Goal: Task Accomplishment & Management: Complete application form

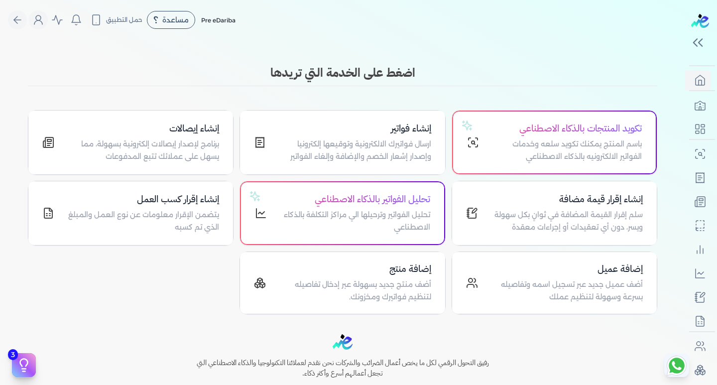
click at [148, 145] on p "برنامج لإصدار إيصالات إلكترونية بسهولة، مما يسهل على عملائك تتبع المدفوعات" at bounding box center [142, 150] width 153 height 25
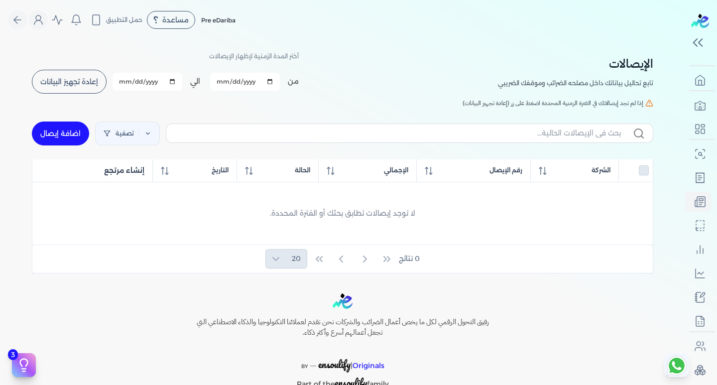
click at [66, 131] on link "اضافة إيصال" at bounding box center [60, 134] width 57 height 24
select select "EGP"
select select "EGS"
select select "B"
click at [81, 82] on span "إعادة تجهيز البيانات" at bounding box center [69, 81] width 58 height 7
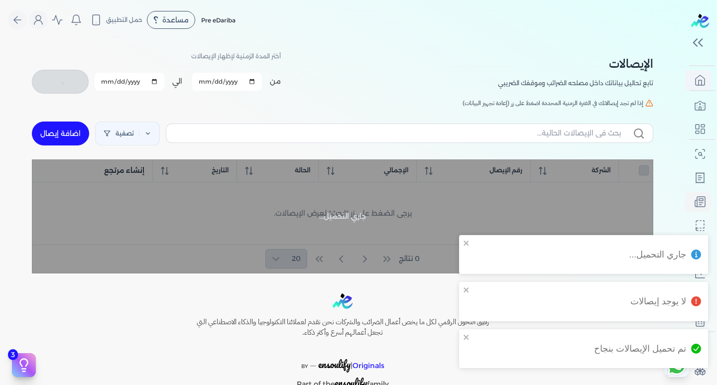
checkbox input "false"
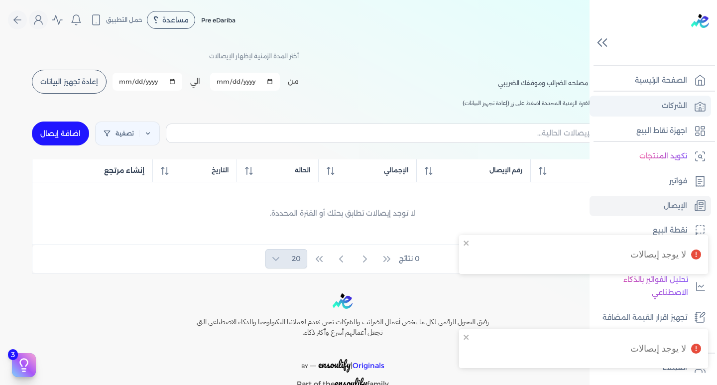
click at [645, 104] on link "الشركات" at bounding box center [651, 106] width 122 height 21
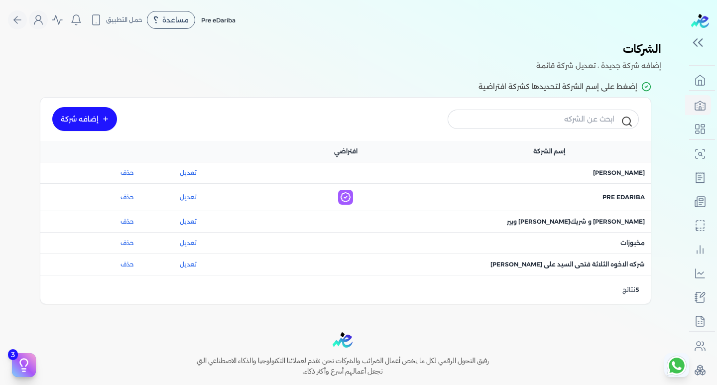
drag, startPoint x: 623, startPoint y: 240, endPoint x: 614, endPoint y: 232, distance: 12.3
click at [618, 235] on div "اسم الشركة : مخبوزات" at bounding box center [549, 243] width 204 height 21
click at [631, 243] on span "اسم الشركة : مخبوزات" at bounding box center [632, 243] width 24 height 9
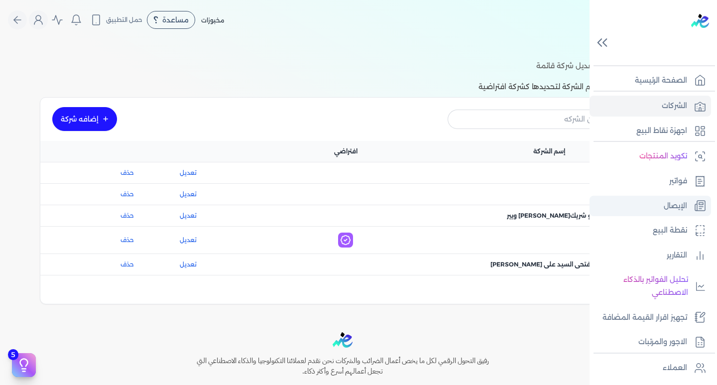
click at [672, 211] on p "الإيصال" at bounding box center [675, 206] width 23 height 13
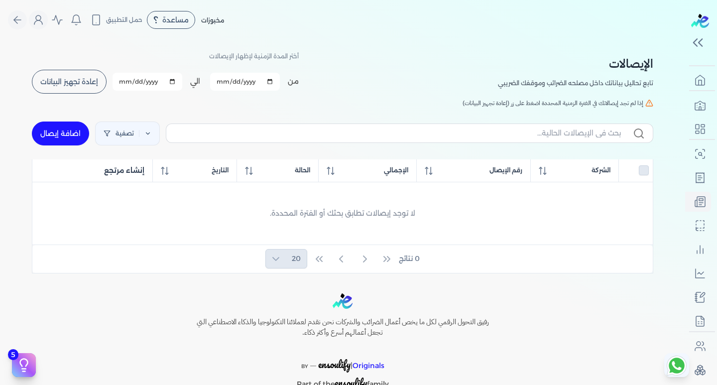
click at [84, 85] on span "إعادة تجهيز البيانات" at bounding box center [69, 81] width 58 height 7
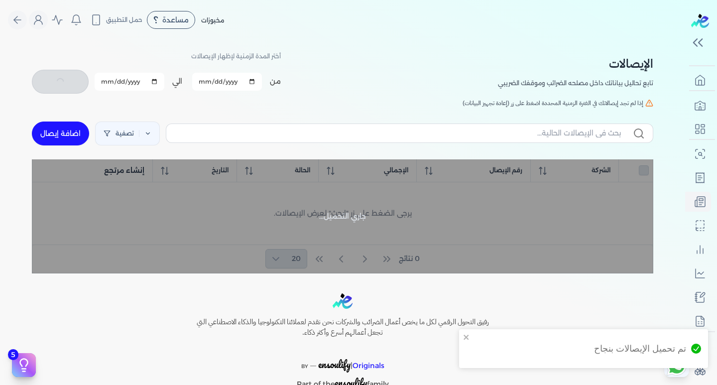
checkbox input "false"
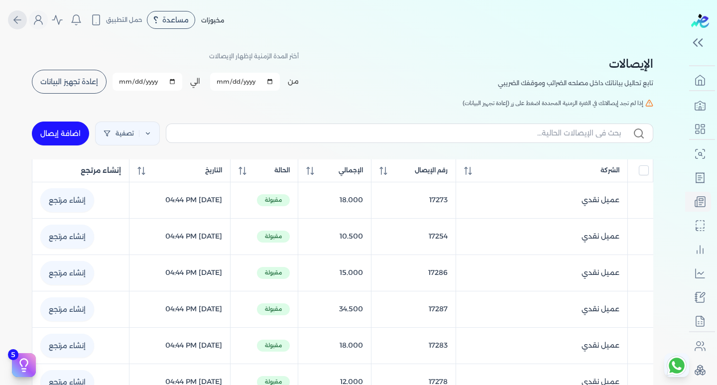
click at [23, 17] on icon "Global" at bounding box center [17, 20] width 12 height 12
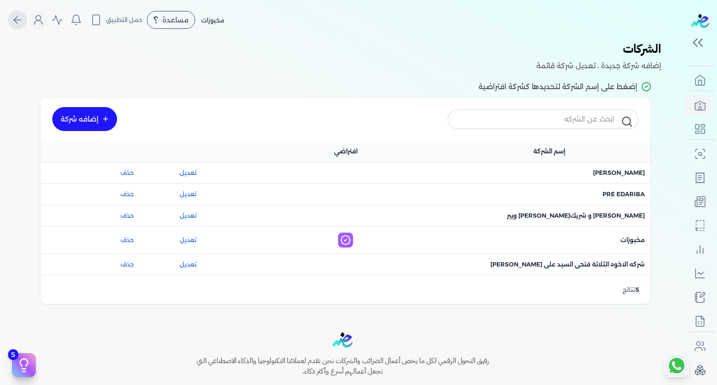
click at [23, 21] on icon "Global" at bounding box center [17, 20] width 12 height 12
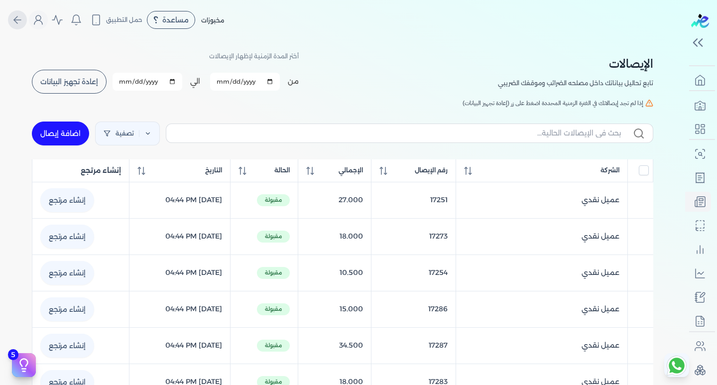
click at [27, 18] on button "Global" at bounding box center [17, 19] width 19 height 19
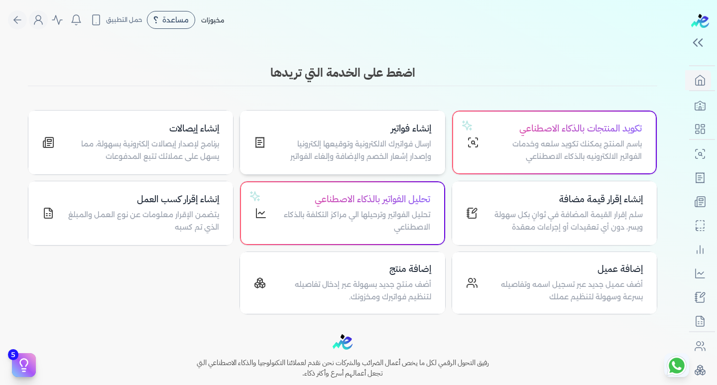
click at [412, 141] on p "ارسال فواتيرك الالكترونية وتوقيعها إلكترونيا وإصدار إشعار الخصم والإضافة وإلغاء…" at bounding box center [354, 150] width 153 height 25
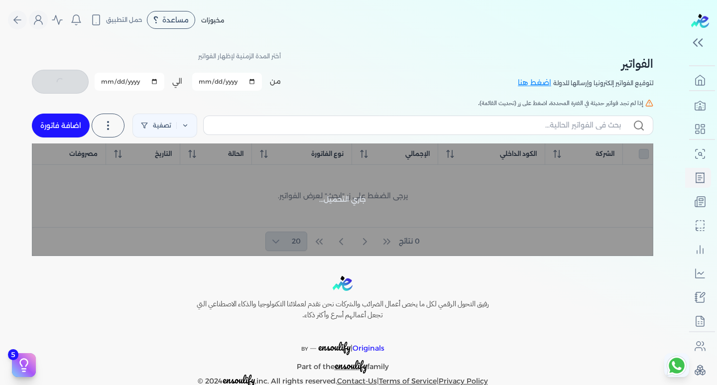
checkbox input "false"
click at [58, 125] on link "اضافة فاتورة" at bounding box center [61, 126] width 58 height 24
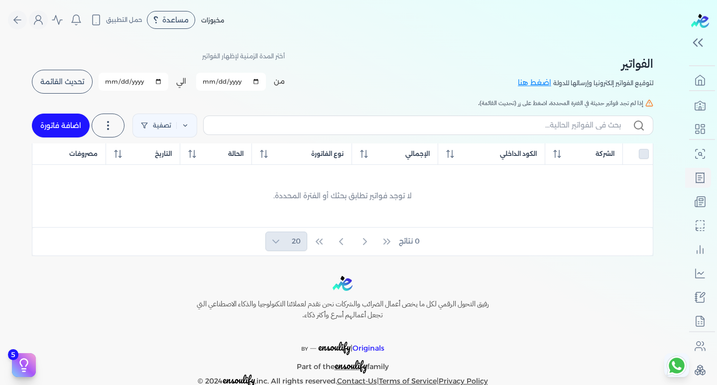
select select "EGP"
select select "B"
select select "EGS"
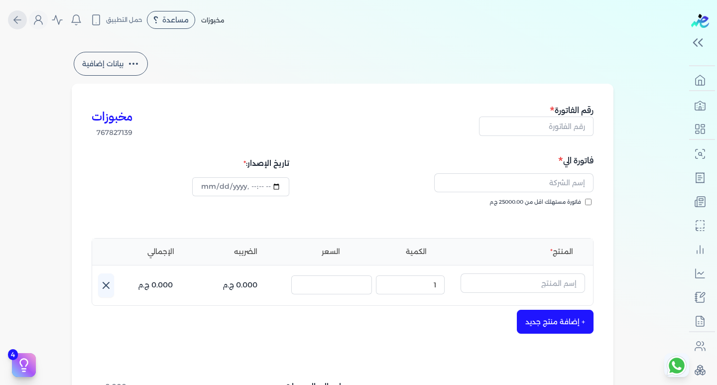
click at [19, 26] on button "Global" at bounding box center [17, 19] width 19 height 19
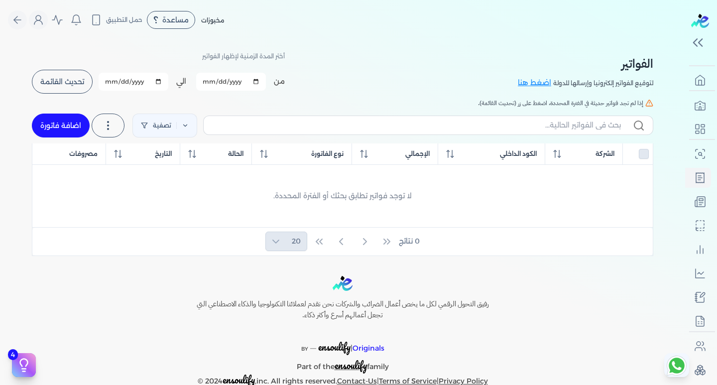
click at [216, 81] on input "[DATE]" at bounding box center [231, 82] width 70 height 18
click at [224, 45] on div "الفواتير لتوقيع الفواتير إلكترونيا وإرسالها للدولة اضغط هنا أختر المدة الزمنية …" at bounding box center [342, 148] width 637 height 216
click at [51, 81] on span "تحديث القائمة" at bounding box center [62, 81] width 44 height 7
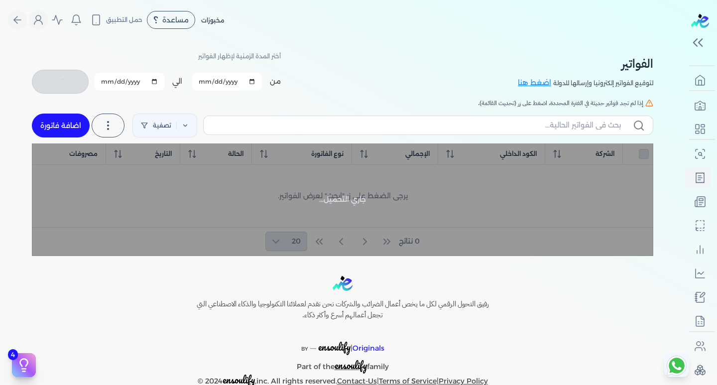
checkbox input "false"
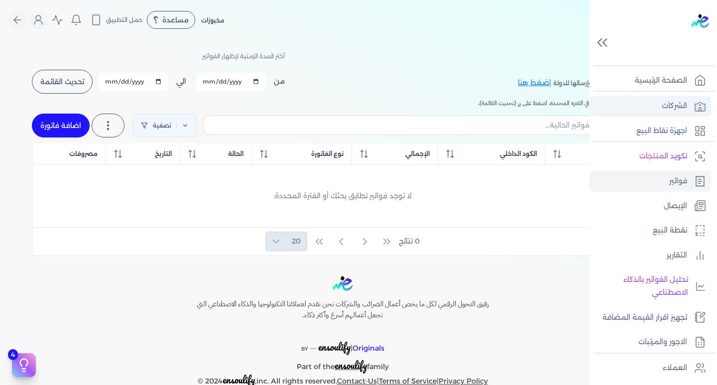
click at [696, 116] on link "الشركات" at bounding box center [651, 106] width 122 height 21
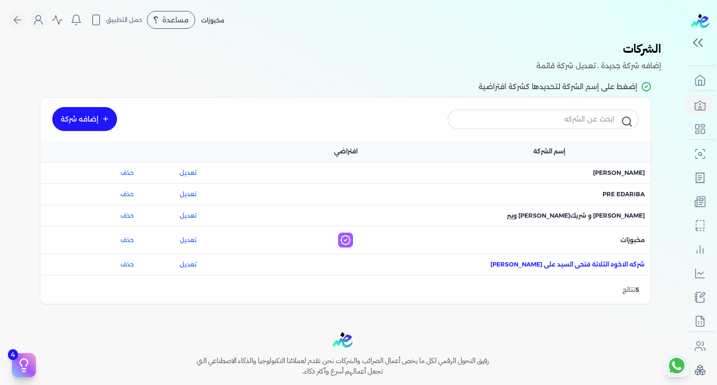
click at [574, 265] on span "اسم الشركة : شركه الاخوه الثلاثة فتحى السيد على [PERSON_NAME]" at bounding box center [568, 264] width 154 height 9
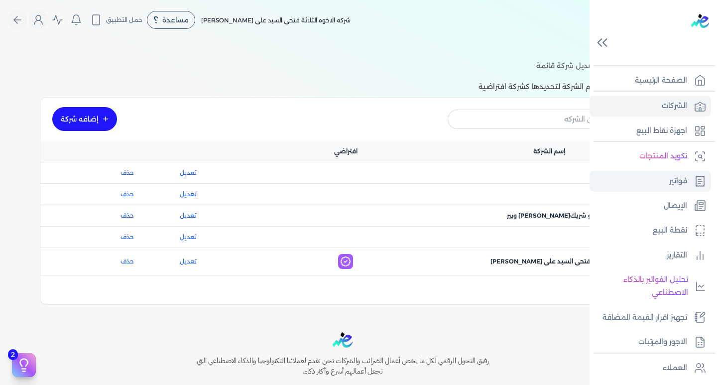
click at [681, 179] on p "فواتير" at bounding box center [678, 181] width 18 height 13
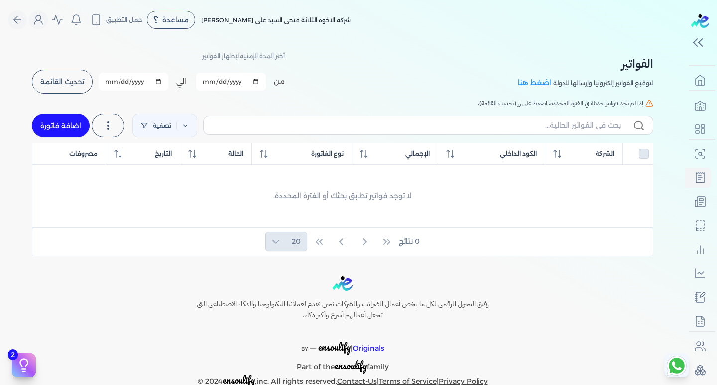
click at [366, 108] on div "تصفية استخرج العملاء استخرج المنتجات اضافة فاتورة" at bounding box center [342, 126] width 621 height 36
click at [64, 74] on button "تحديث القائمة" at bounding box center [62, 82] width 61 height 24
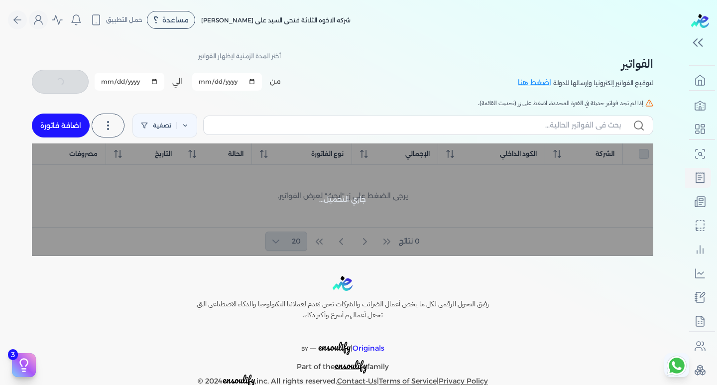
checkbox input "false"
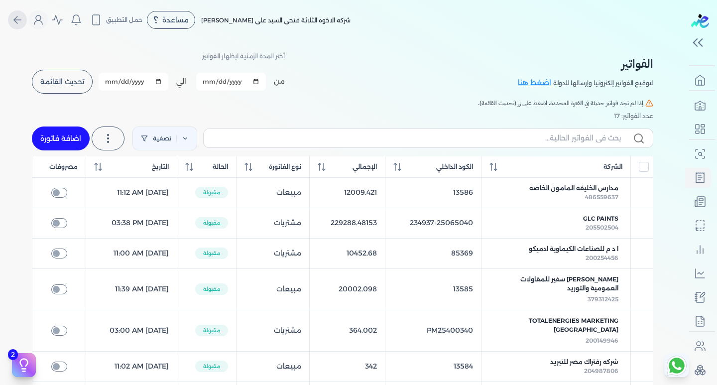
click at [23, 13] on button "Global" at bounding box center [17, 19] width 19 height 19
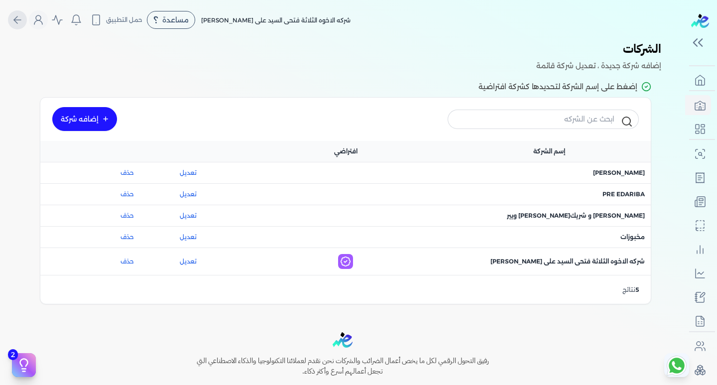
click at [17, 18] on icon "Global" at bounding box center [17, 20] width 12 height 12
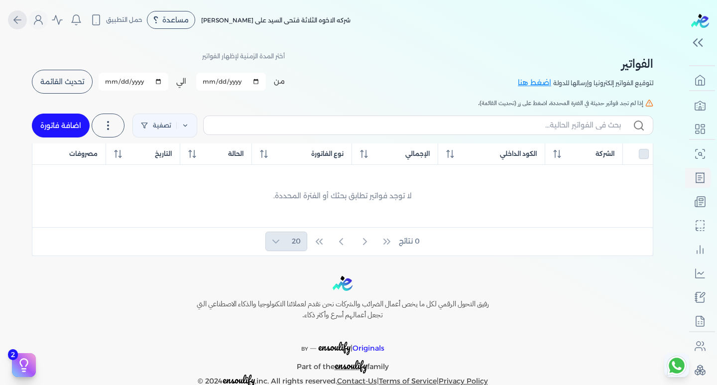
click at [17, 20] on icon "Global" at bounding box center [17, 20] width 12 height 12
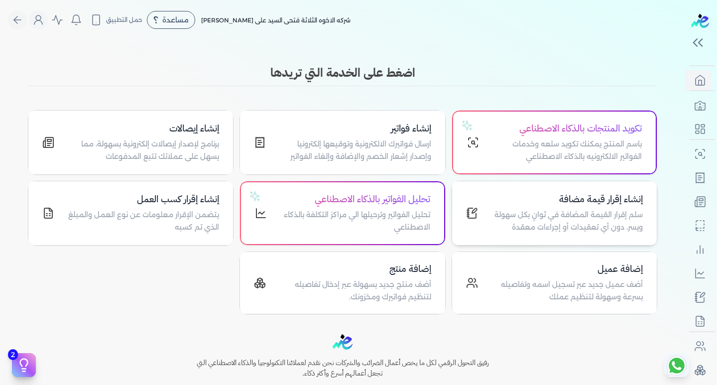
click at [579, 228] on p "سلم إقرار القيمة المضافة في ثوانٍ بكل سهولة ويسر، دون أي تعقيدات أو إجراءات معق…" at bounding box center [566, 221] width 153 height 25
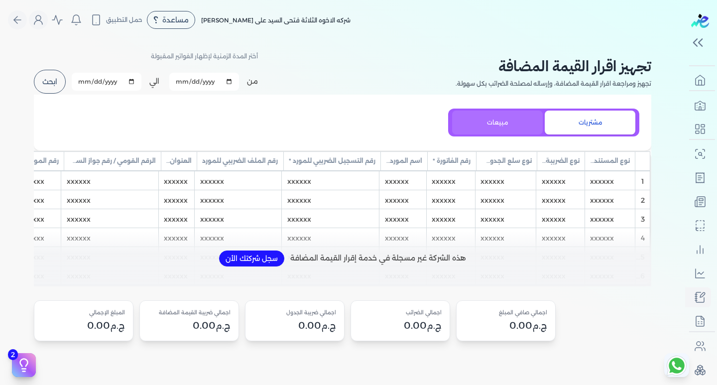
click at [511, 120] on button "مبيعات" at bounding box center [497, 123] width 91 height 24
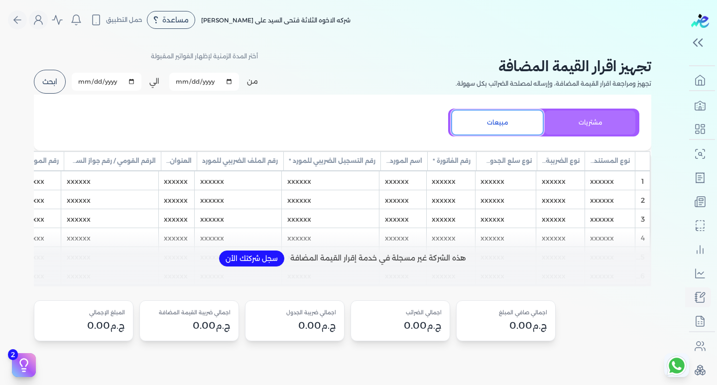
click at [561, 119] on button "مشتريات" at bounding box center [590, 123] width 91 height 24
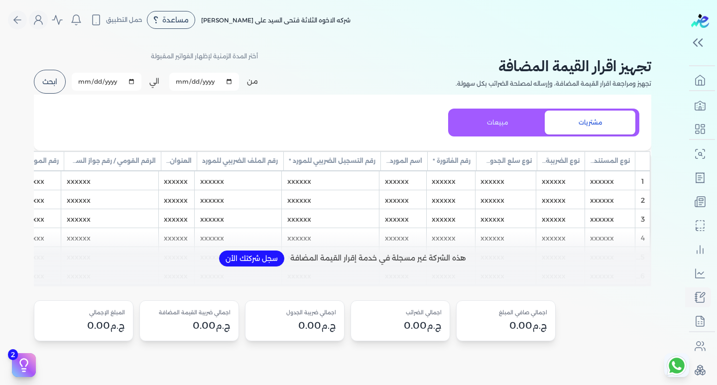
click at [49, 71] on button "ابحث" at bounding box center [50, 82] width 32 height 24
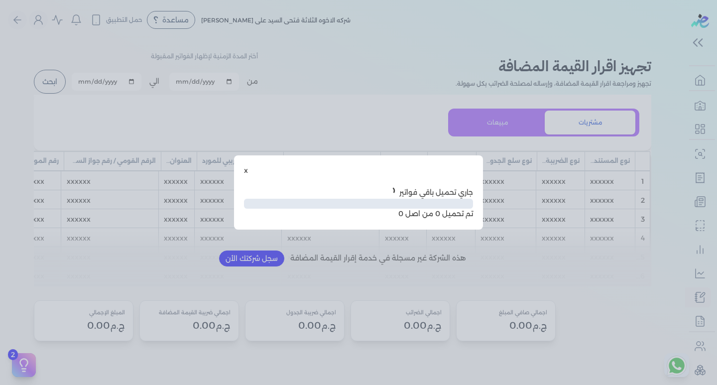
click at [250, 164] on div "x جاري تحميل باقي فواتير تم تحميل 0 من اصل 0" at bounding box center [358, 192] width 249 height 74
click at [247, 171] on button "x" at bounding box center [246, 170] width 4 height 10
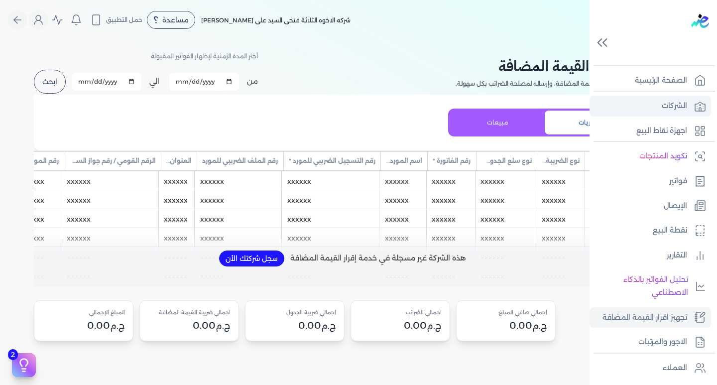
click at [672, 105] on p "الشركات" at bounding box center [674, 106] width 25 height 13
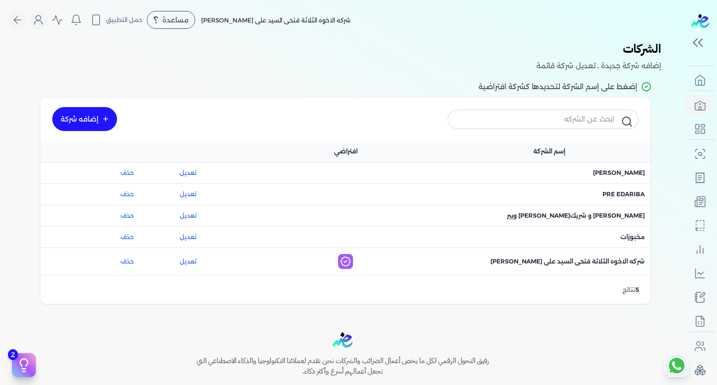
click at [556, 175] on div "اسم الشركة : [PERSON_NAME]" at bounding box center [549, 172] width 192 height 9
click at [606, 173] on span "اسم الشركة : [PERSON_NAME]" at bounding box center [619, 172] width 52 height 9
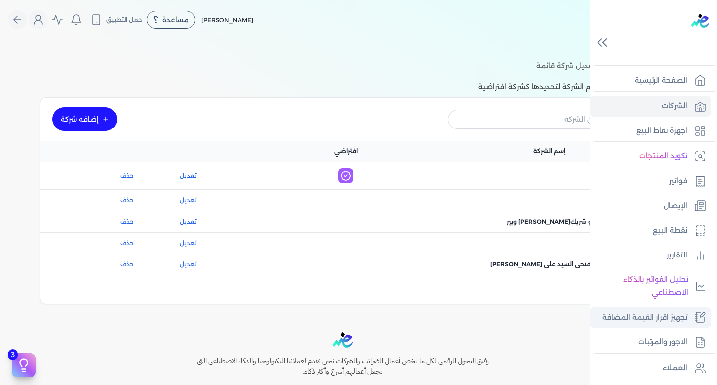
click at [657, 321] on p "تجهيز اقرار القيمة المضافة" at bounding box center [645, 317] width 85 height 13
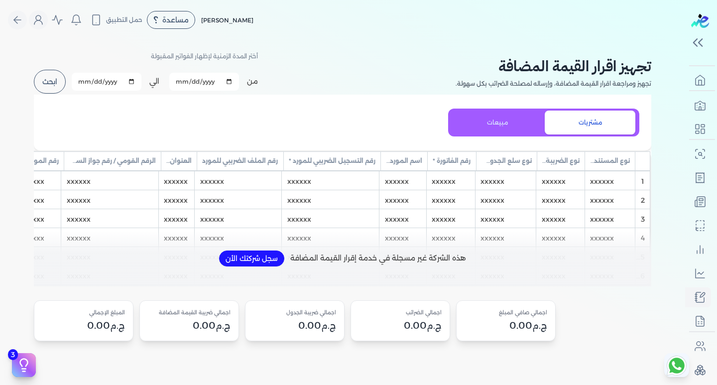
click at [257, 266] on button "سجل شركتك الأن" at bounding box center [251, 258] width 65 height 16
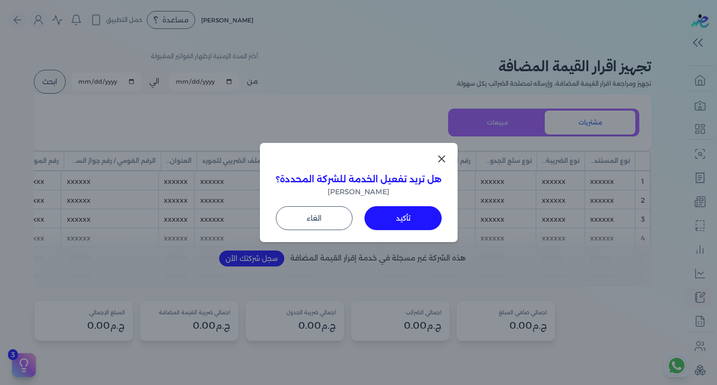
click at [437, 158] on icon at bounding box center [442, 159] width 12 height 12
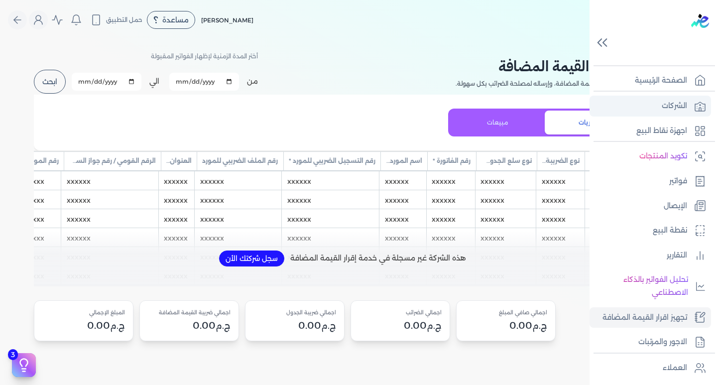
click at [686, 106] on p "الشركات" at bounding box center [674, 106] width 25 height 13
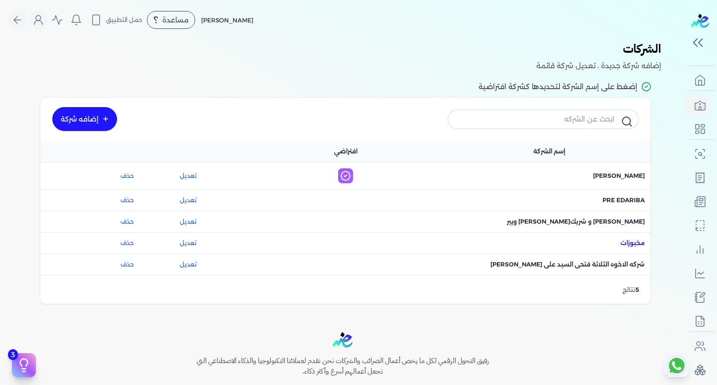
click at [637, 242] on span "اسم الشركة : مخبوزات" at bounding box center [632, 243] width 24 height 9
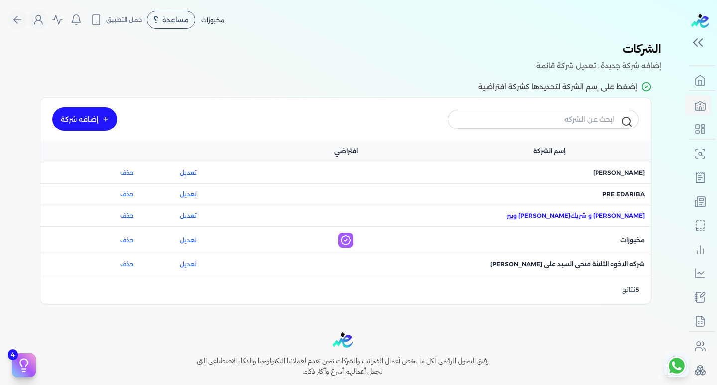
click at [605, 214] on span "اسم الشركة : [PERSON_NAME] و شريك[PERSON_NAME] ويير" at bounding box center [576, 215] width 138 height 9
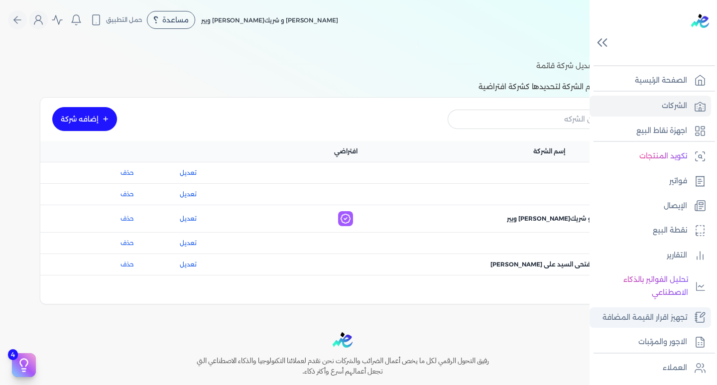
click at [650, 325] on link "تجهيز اقرار القيمة المضافة" at bounding box center [651, 317] width 122 height 21
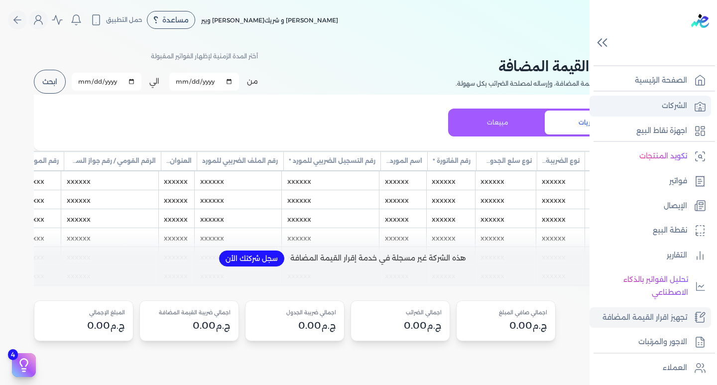
click at [653, 106] on link "الشركات" at bounding box center [651, 106] width 122 height 21
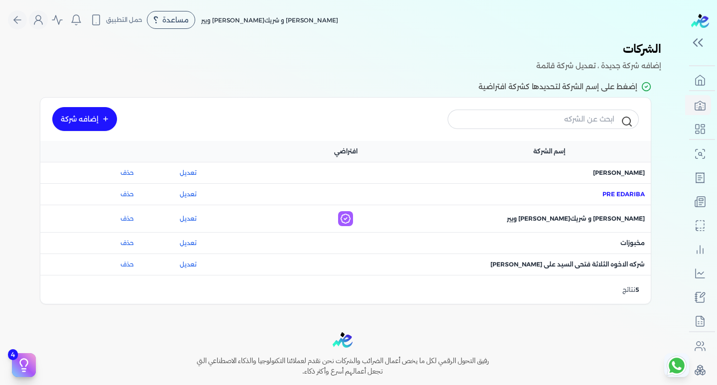
click at [629, 195] on span "اسم الشركة : Pre eDariba" at bounding box center [624, 194] width 42 height 9
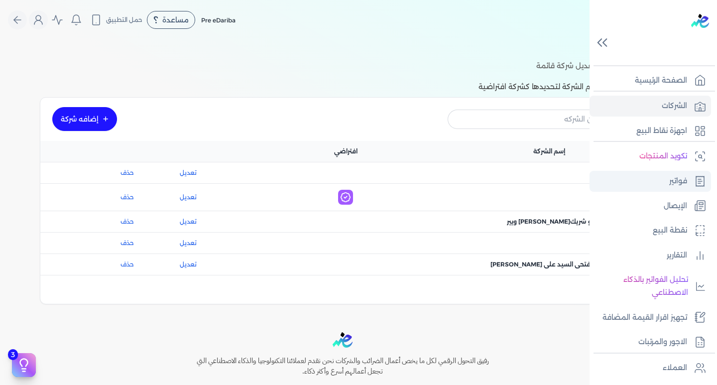
click at [680, 184] on p "فواتير" at bounding box center [678, 181] width 18 height 13
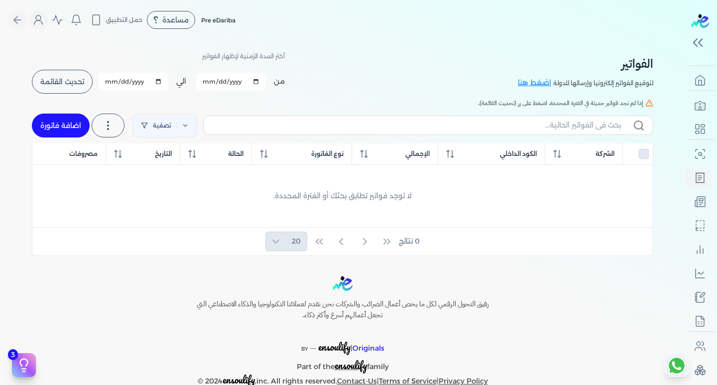
click at [45, 78] on span "تحديث القائمة" at bounding box center [62, 81] width 44 height 7
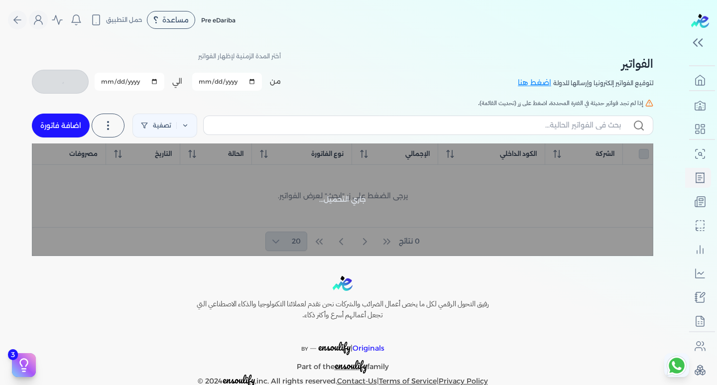
checkbox input "false"
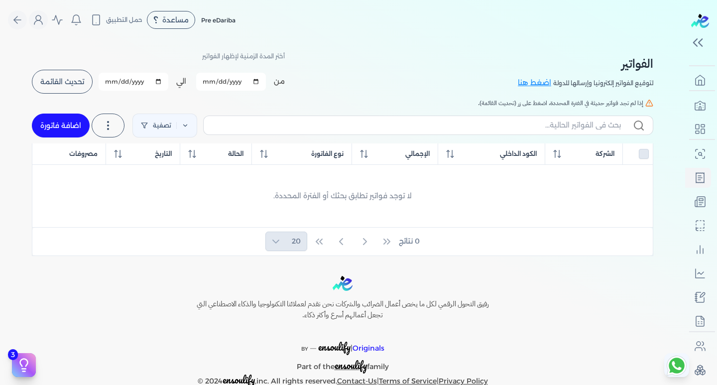
click at [217, 79] on input "[DATE]" at bounding box center [231, 82] width 70 height 18
click at [203, 81] on input "[DATE]" at bounding box center [231, 82] width 70 height 18
click at [257, 81] on input "[DATE]" at bounding box center [231, 82] width 70 height 18
type input "2025-06-01"
click at [155, 82] on input "[DATE]" at bounding box center [134, 82] width 70 height 18
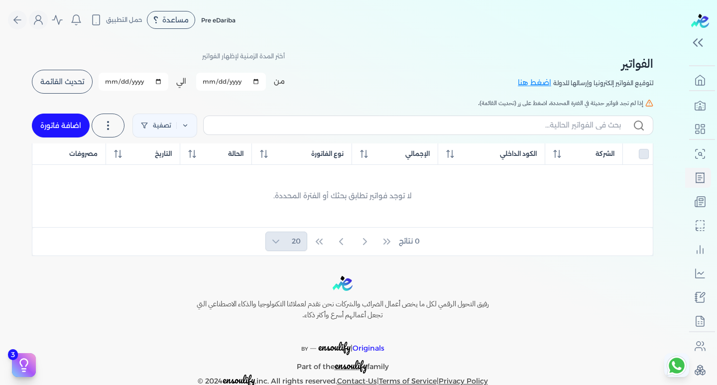
click at [162, 77] on input "[DATE]" at bounding box center [134, 82] width 70 height 18
type input "2025-08-30"
click at [291, 80] on div "الفواتير لتوقيع الفواتير إلكترونيا وإرسالها للدولة اضغط هنا أختر المدة الزمنية …" at bounding box center [342, 72] width 621 height 45
click at [77, 72] on button "تحديث القائمة" at bounding box center [62, 82] width 61 height 24
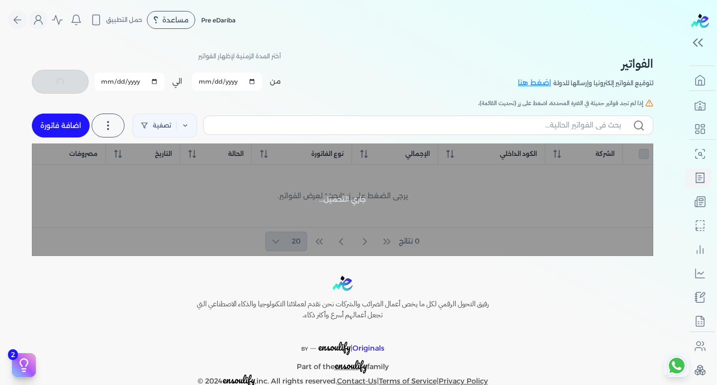
checkbox input "false"
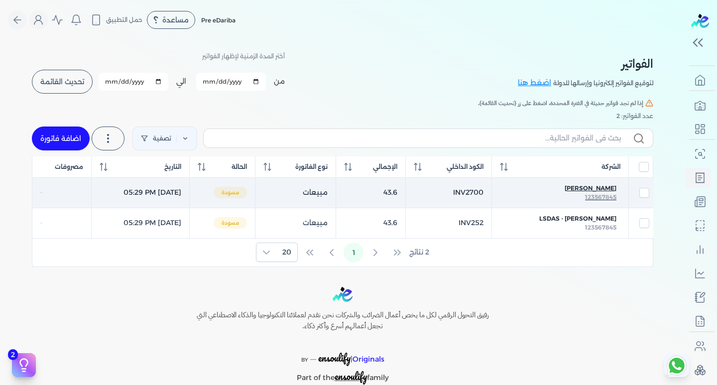
click at [605, 186] on span "محمود tild" at bounding box center [591, 188] width 52 height 9
checkbox input "true"
checkbox input "false"
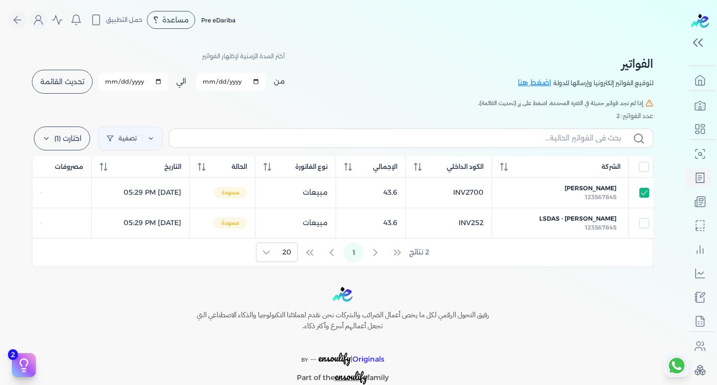
select select "EGP"
select select "B"
select select "EGS"
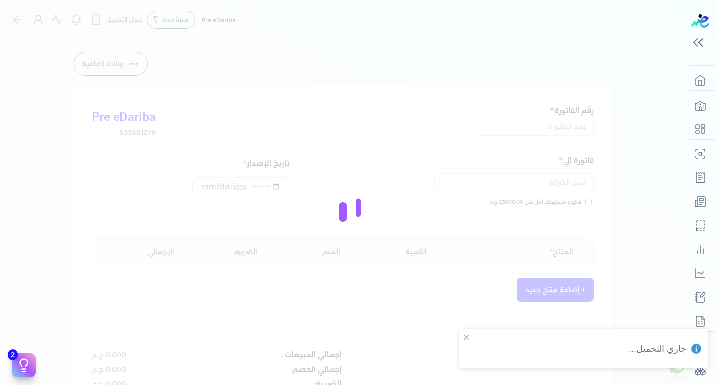
type input "INV2700"
type input "محمود tild"
type input "2025-06-17T17:29:34"
type input "2025-06-17"
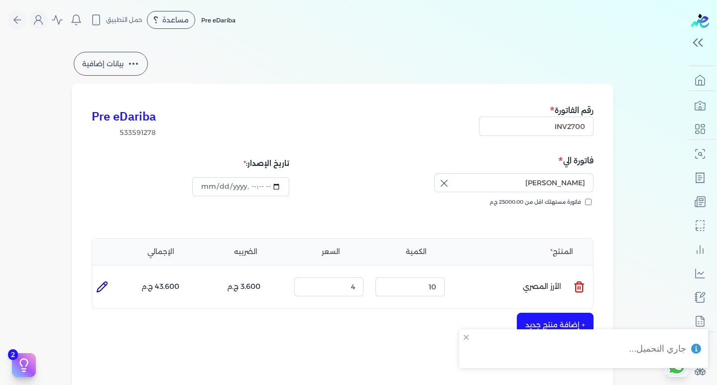
click at [109, 67] on button "بيانات إضافية" at bounding box center [111, 64] width 74 height 24
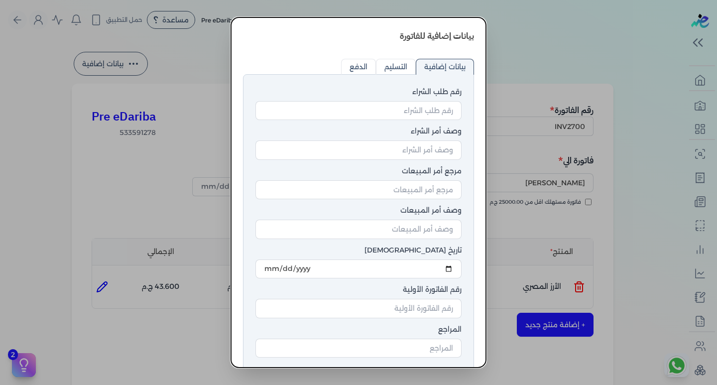
click at [184, 48] on dialog "بيانات إضافية للفاتورة رقم طلب الشراء وصف أمر الشراء مرجع أمر المبيعات وصف أمر …" at bounding box center [358, 192] width 717 height 385
click at [399, 61] on input "التسليم" at bounding box center [396, 67] width 40 height 16
radio input "true"
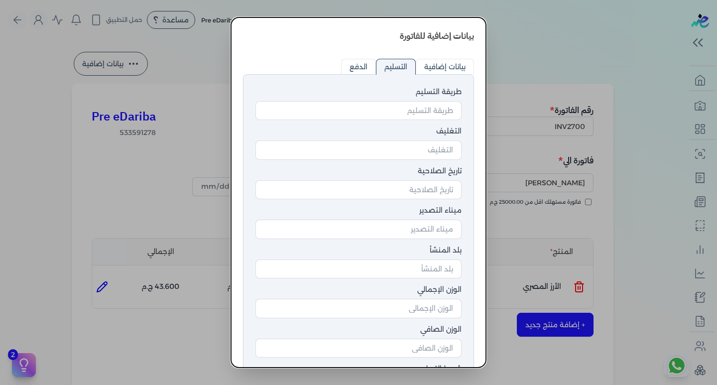
click at [361, 61] on input "الدفع" at bounding box center [358, 67] width 35 height 16
radio input "true"
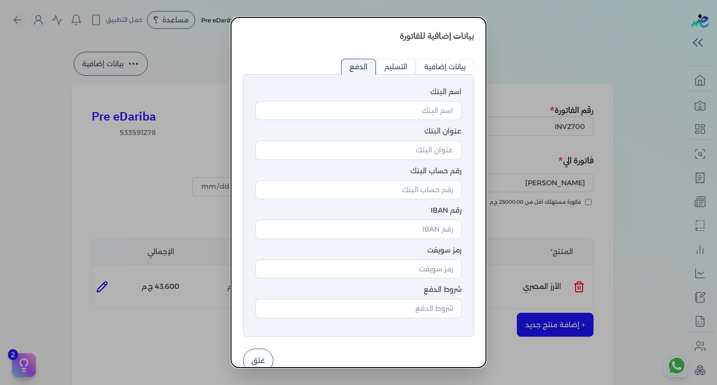
scroll to position [16, 0]
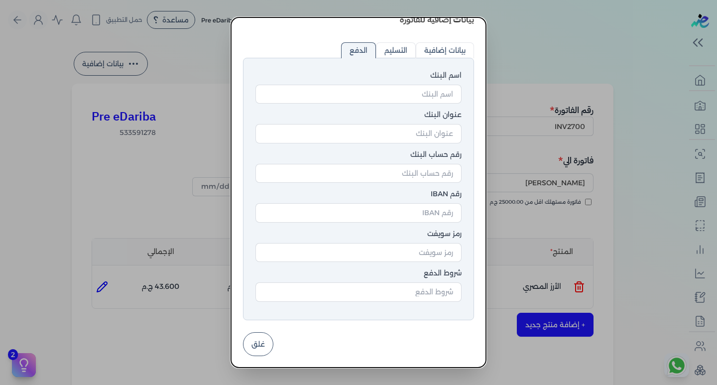
click at [438, 48] on input "بيانات إضافية" at bounding box center [445, 50] width 58 height 16
radio input "true"
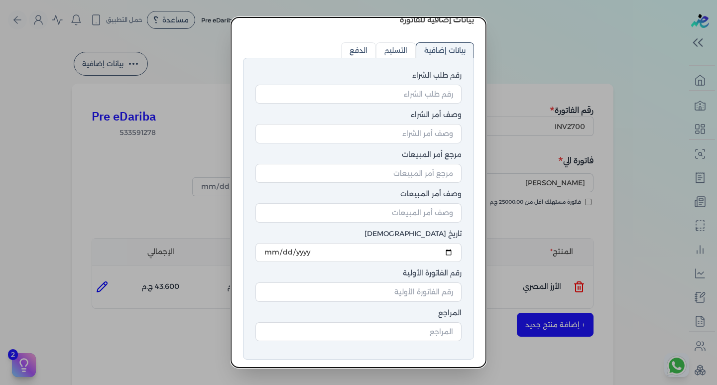
scroll to position [56, 0]
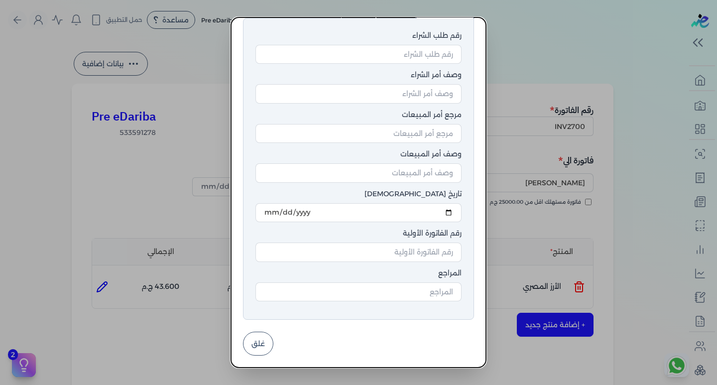
click at [255, 342] on button "غلق" at bounding box center [258, 344] width 30 height 24
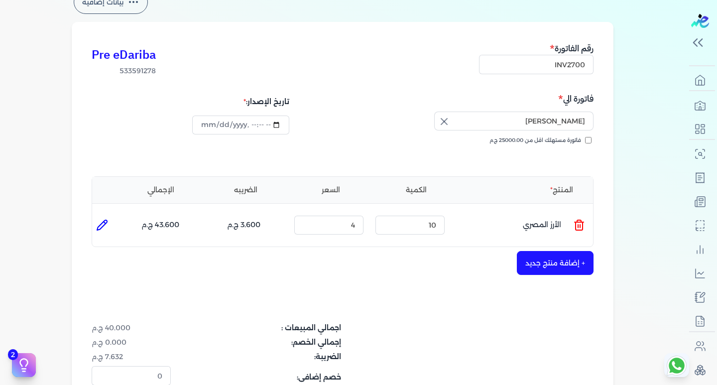
scroll to position [0, 0]
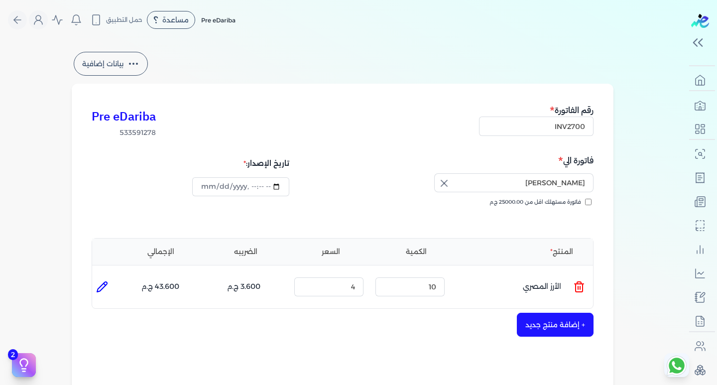
click at [12, 15] on div "Pre eDariba مساعدة خدمة العملاء دليل المستخدم حمل التطبيق لا يوجد اشعارات مرحبا…" at bounding box center [122, 19] width 228 height 19
click at [13, 15] on button "Global" at bounding box center [17, 19] width 19 height 19
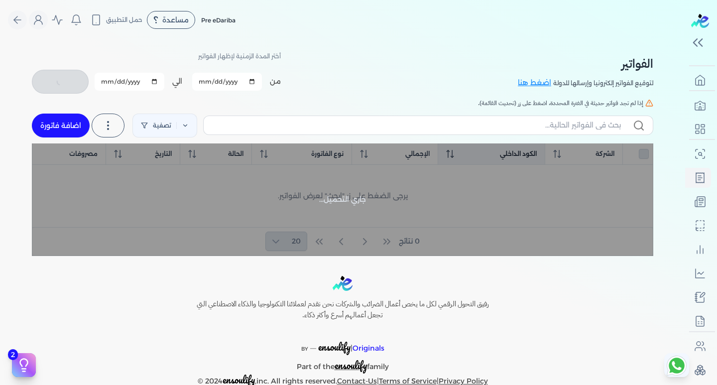
checkbox input "false"
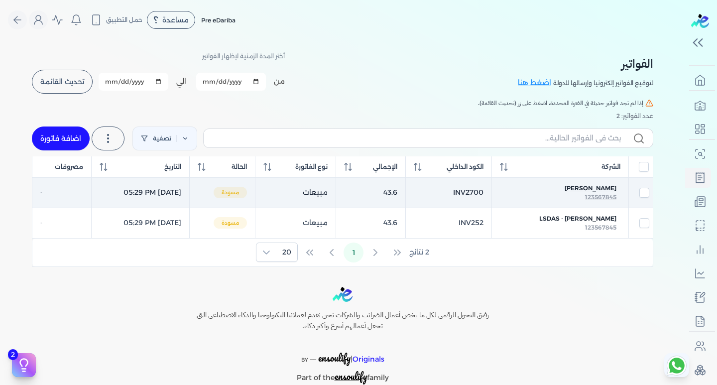
click at [600, 196] on span "123567845" at bounding box center [600, 196] width 31 height 7
select select "EGP"
select select "B"
select select "EGS"
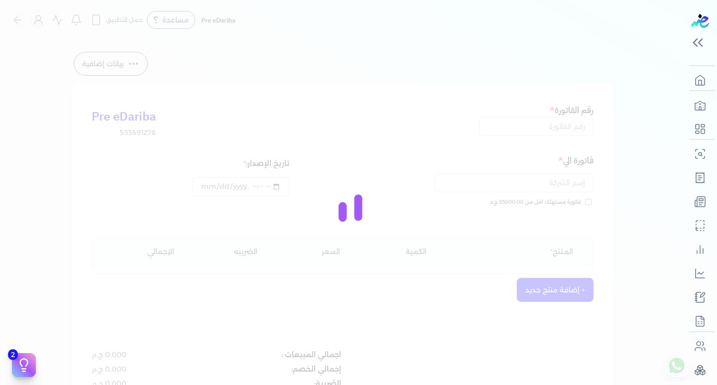
type input "INV2700"
type input "محمود tild"
type input "2025-06-17T17:29:34"
type input "2025-06-17"
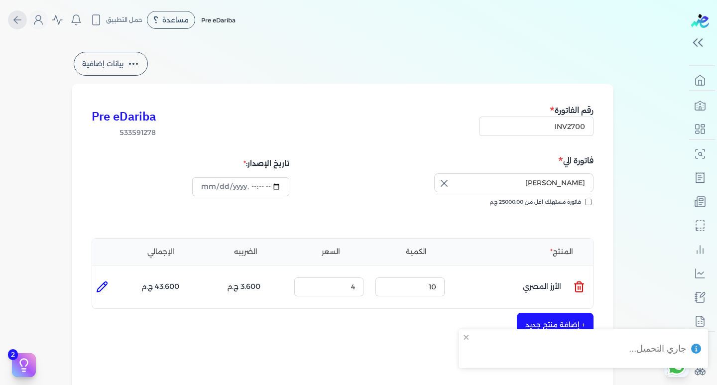
click at [19, 28] on button "Global" at bounding box center [17, 19] width 19 height 19
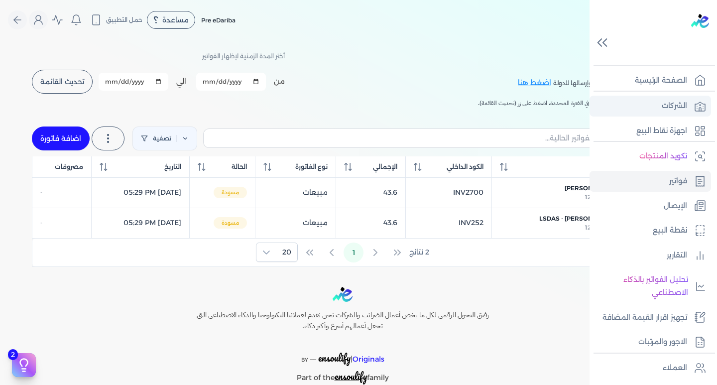
click at [681, 107] on p "الشركات" at bounding box center [674, 106] width 25 height 13
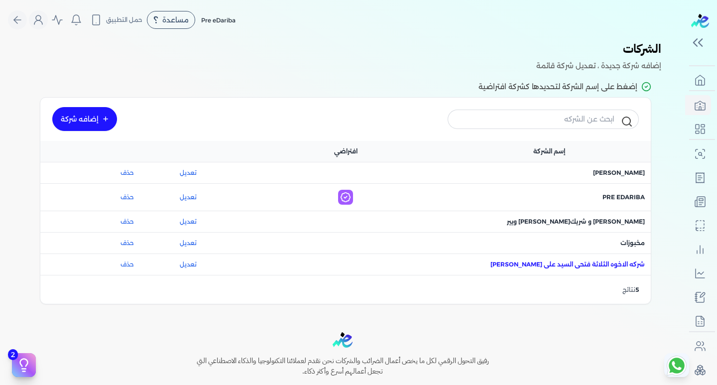
click at [569, 268] on span "اسم الشركة : شركه الاخوه الثلاثة فتحى السيد على [PERSON_NAME]" at bounding box center [568, 264] width 154 height 9
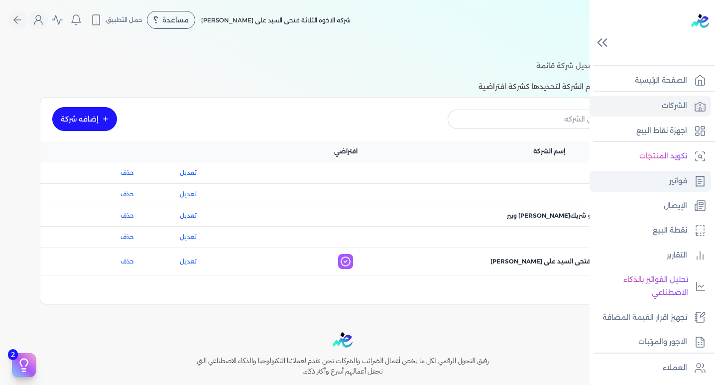
click at [689, 180] on link "فواتير" at bounding box center [651, 181] width 122 height 21
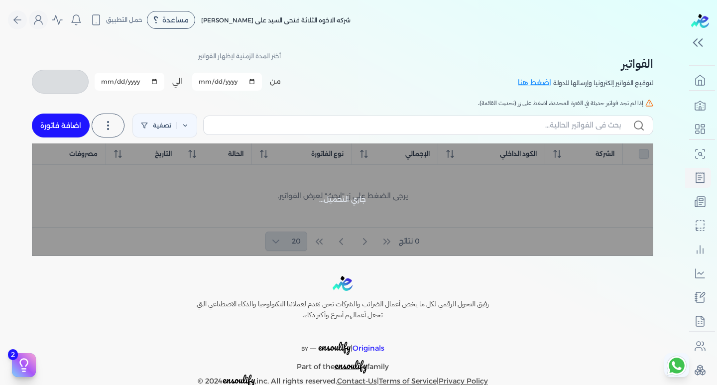
checkbox input "false"
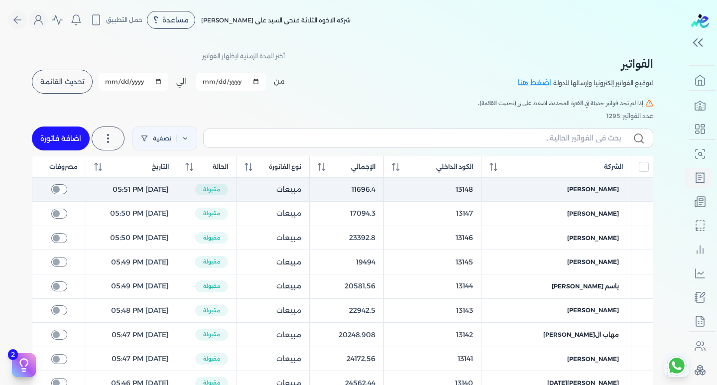
click at [595, 187] on span "مصطفى فوزى عماد" at bounding box center [593, 189] width 52 height 9
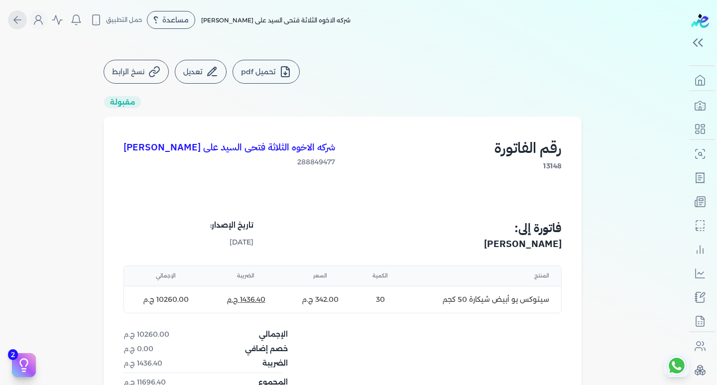
click at [14, 24] on button "Global" at bounding box center [17, 19] width 19 height 19
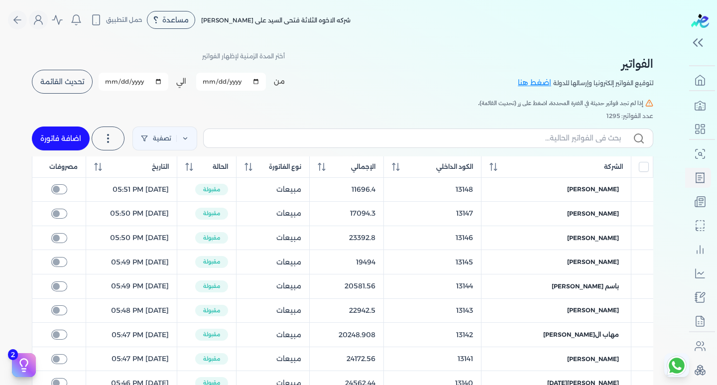
click at [60, 134] on link "اضافة فاتورة" at bounding box center [61, 138] width 58 height 24
select select "EGP"
select select "B"
select select "EGS"
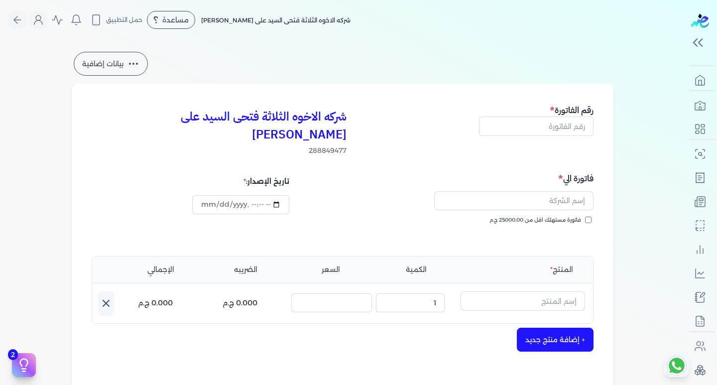
click at [125, 69] on button "بيانات إضافية" at bounding box center [111, 64] width 74 height 24
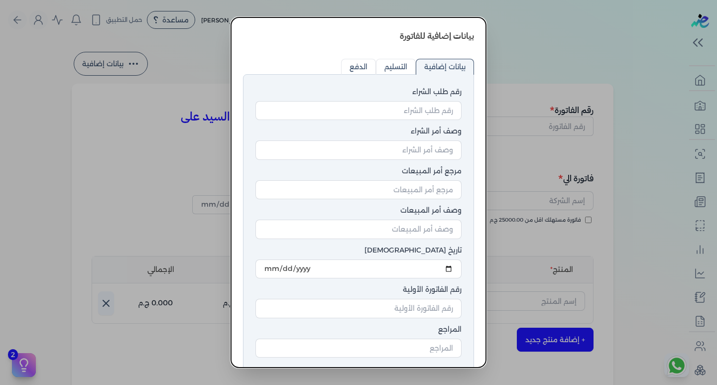
click at [383, 59] on input "التسليم" at bounding box center [396, 67] width 40 height 16
radio input "true"
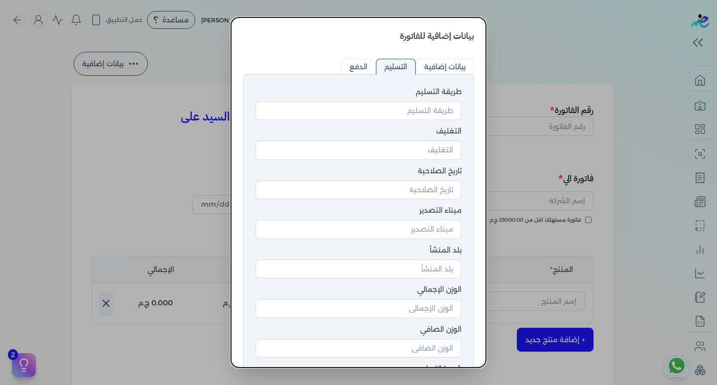
click at [355, 56] on p at bounding box center [358, 51] width 231 height 16
click at [436, 57] on p at bounding box center [358, 51] width 231 height 16
click at [434, 60] on input "بيانات إضافية" at bounding box center [445, 67] width 58 height 16
radio input "true"
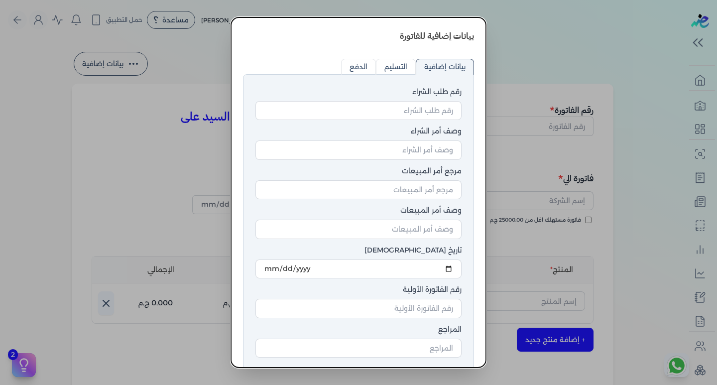
click at [406, 59] on input "التسليم" at bounding box center [396, 67] width 40 height 16
radio input "true"
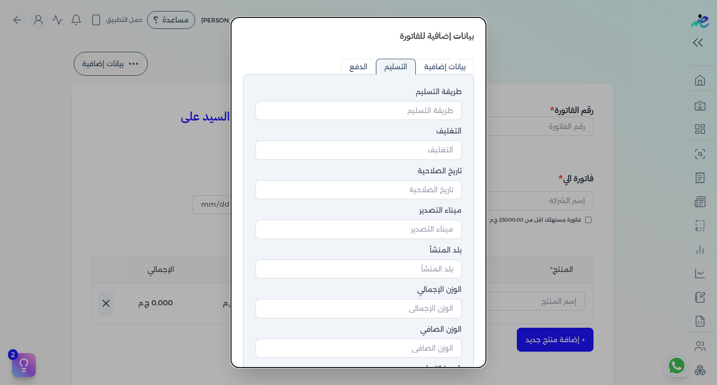
click at [357, 72] on input "الدفع" at bounding box center [358, 67] width 35 height 16
radio input "true"
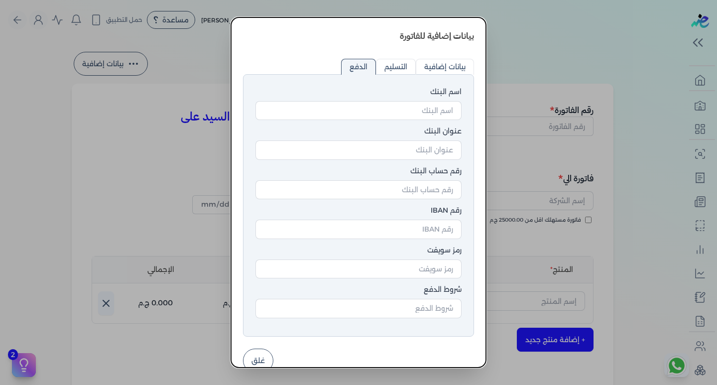
click at [439, 65] on input "بيانات إضافية" at bounding box center [445, 67] width 58 height 16
radio input "true"
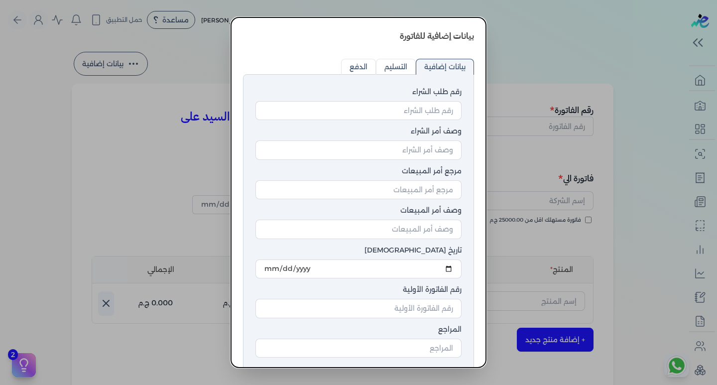
click at [500, 76] on dialog "بيانات إضافية للفاتورة رقم طلب الشراء وصف أمر الشراء مرجع أمر المبيعات وصف أمر …" at bounding box center [358, 192] width 717 height 385
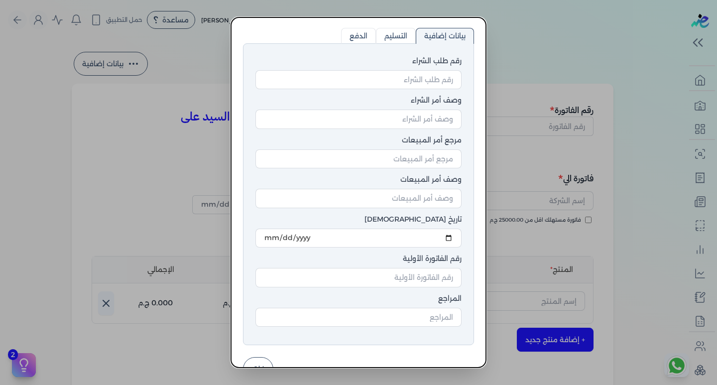
scroll to position [56, 0]
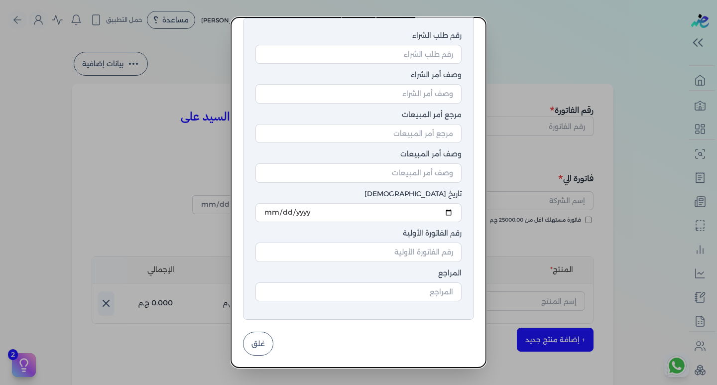
drag, startPoint x: 259, startPoint y: 334, endPoint x: 253, endPoint y: 322, distance: 13.2
click at [258, 334] on button "غلق" at bounding box center [258, 344] width 30 height 24
